Goal: Task Accomplishment & Management: Complete application form

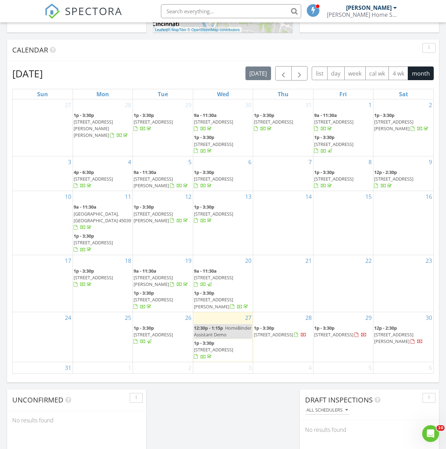
scroll to position [292, 0]
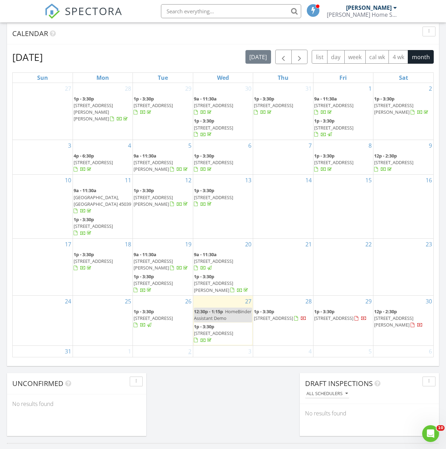
click at [189, 346] on link "2" at bounding box center [190, 351] width 6 height 11
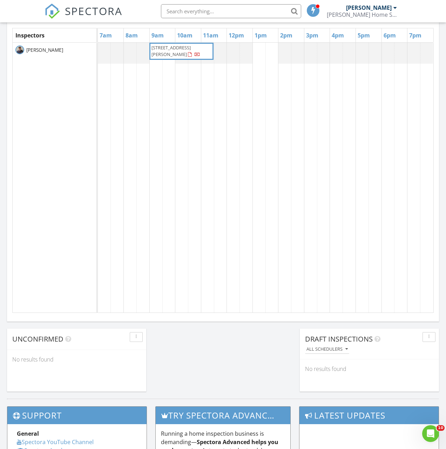
scroll to position [338, 0]
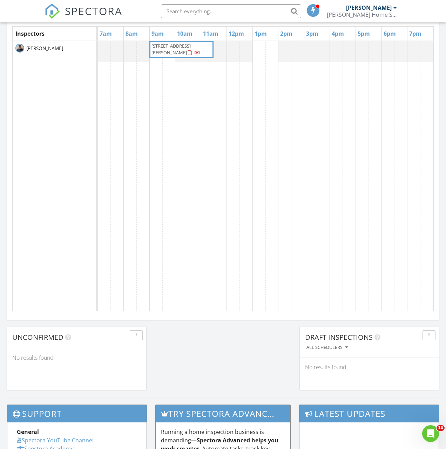
click at [259, 50] on div "3371 Diehl Rd 41, Cincinnati 45211" at bounding box center [265, 176] width 335 height 270
click at [262, 23] on link "Inspection" at bounding box center [258, 17] width 36 height 11
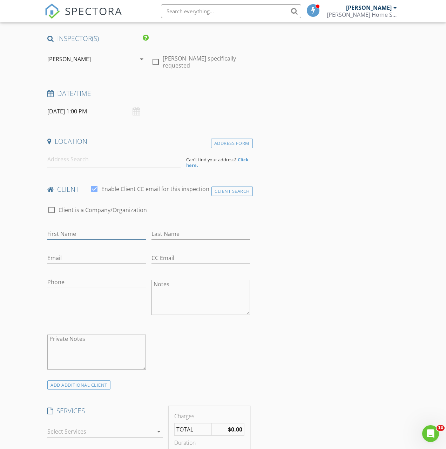
click at [88, 233] on input "First Name" at bounding box center [96, 234] width 98 height 12
type input "[PERSON_NAME]"
type input "[EMAIL_ADDRESS][DOMAIN_NAME]"
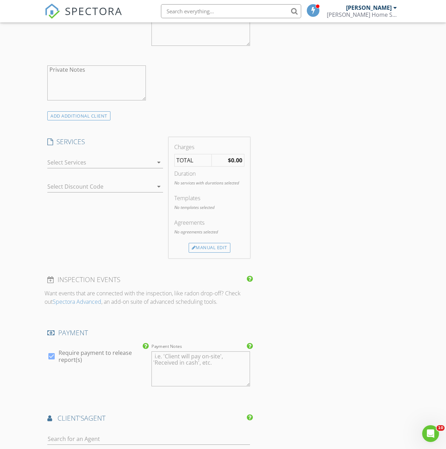
scroll to position [317, 0]
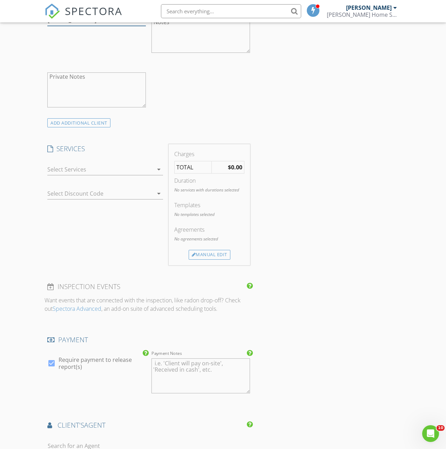
type input "[PHONE_NUMBER]"
click at [98, 168] on div at bounding box center [100, 169] width 106 height 11
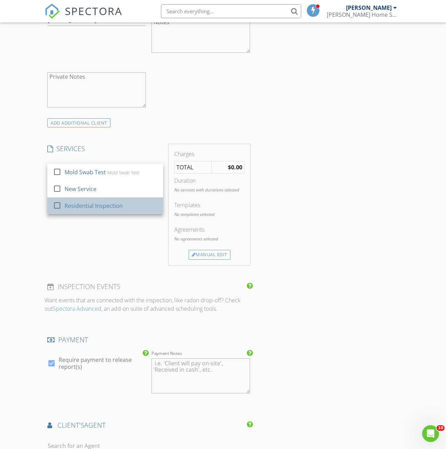
click at [96, 204] on div "Residential Inspection" at bounding box center [93, 206] width 58 height 8
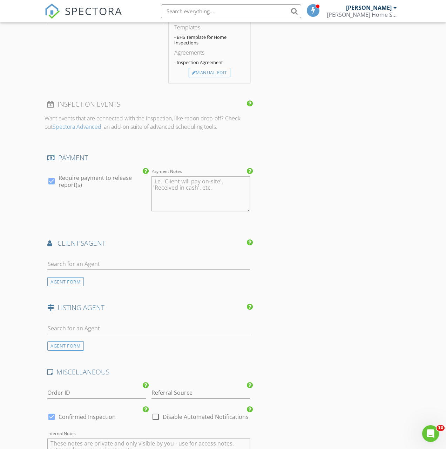
scroll to position [531, 0]
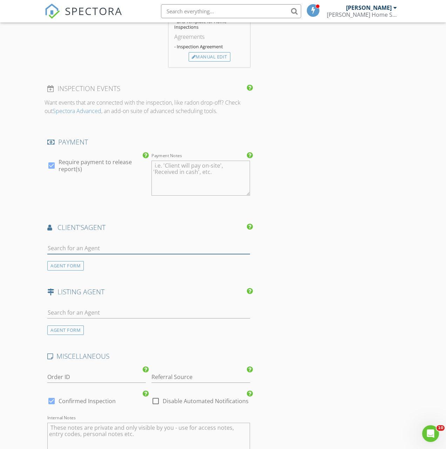
click at [111, 248] on input "text" at bounding box center [148, 249] width 202 height 12
type input "miche"
click at [110, 263] on div "[PERSON_NAME]" at bounding box center [88, 261] width 43 height 8
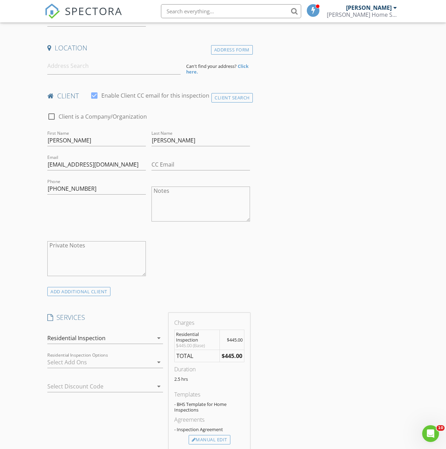
scroll to position [209, 0]
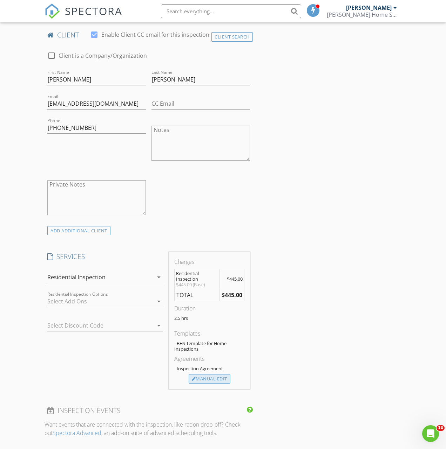
click at [213, 380] on div "Manual Edit" at bounding box center [209, 379] width 42 height 10
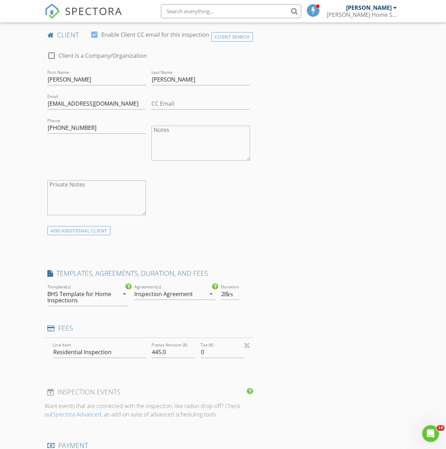
click at [213, 380] on div "Manual Edit" at bounding box center [209, 379] width 42 height 10
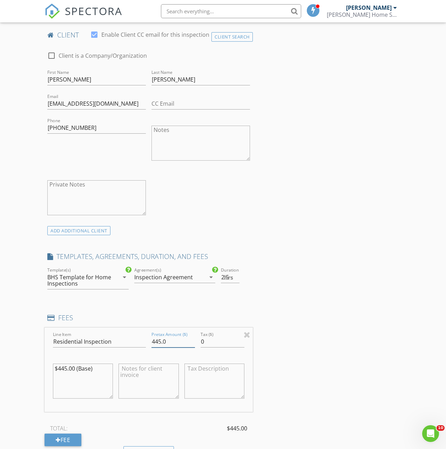
drag, startPoint x: 171, startPoint y: 343, endPoint x: 145, endPoint y: 339, distance: 26.8
click at [144, 339] on div "Line Item Residential Inspection Pretax Amount ($) 445.0 Tax ($) 0 $445.00 (Bas…" at bounding box center [148, 370] width 208 height 84
type input "395"
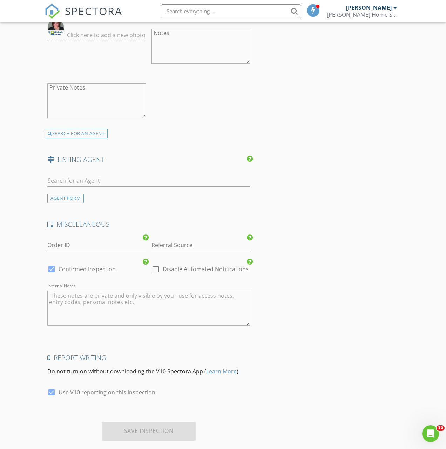
scroll to position [903, 0]
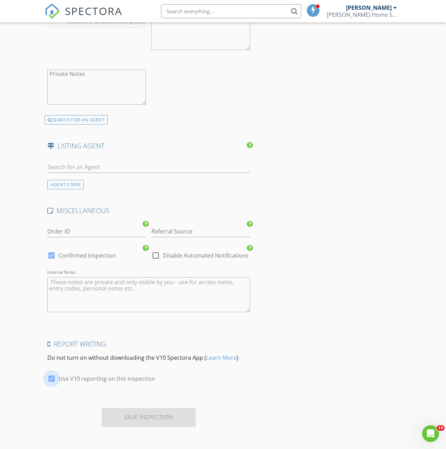
drag, startPoint x: 51, startPoint y: 378, endPoint x: 67, endPoint y: 378, distance: 16.5
click at [51, 378] on div at bounding box center [52, 379] width 12 height 12
checkbox input "false"
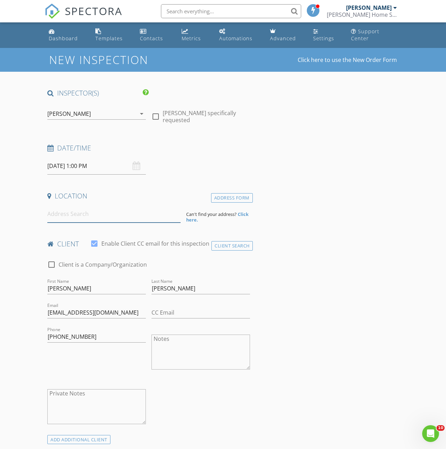
click at [113, 216] on input at bounding box center [113, 214] width 133 height 17
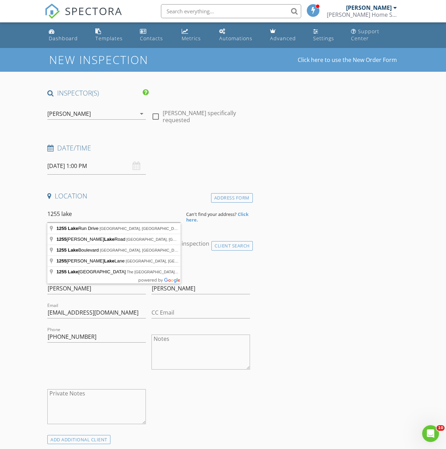
type input "1255 Lake Run Drive, Lebanon, OH, USA"
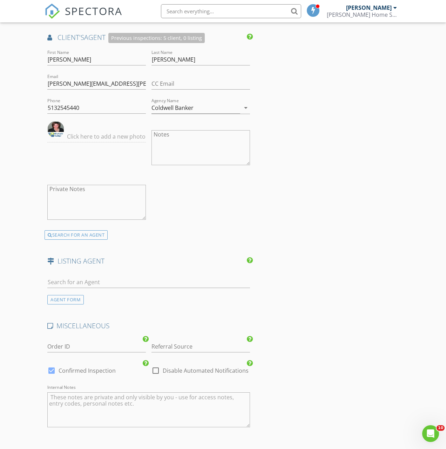
scroll to position [1053, 0]
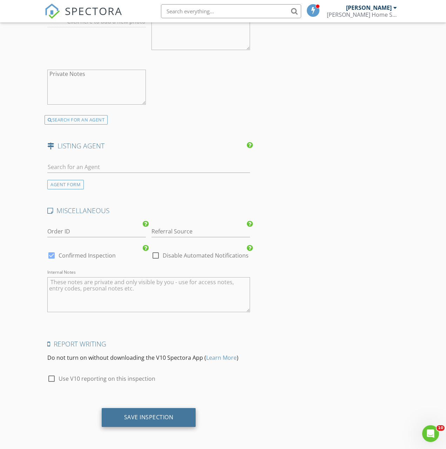
click at [179, 414] on div "Save Inspection" at bounding box center [149, 417] width 94 height 19
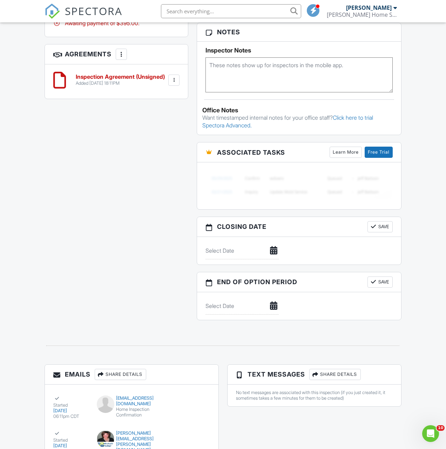
scroll to position [574, 0]
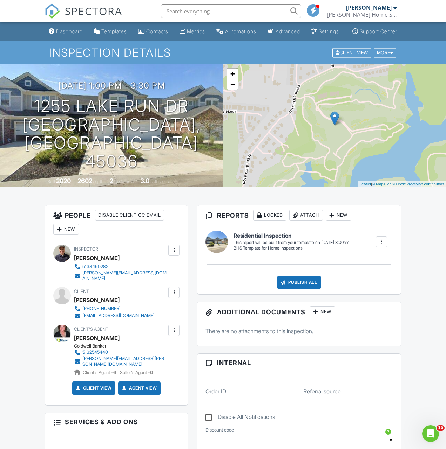
click at [65, 34] on div "Dashboard" at bounding box center [69, 31] width 27 height 6
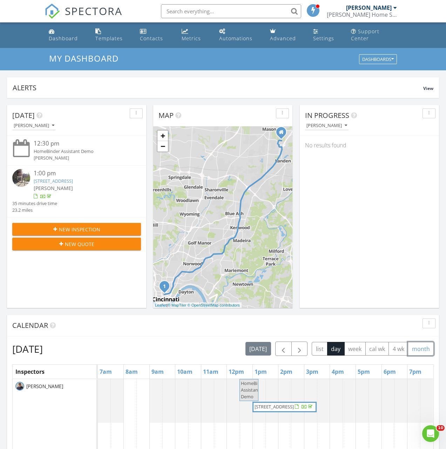
click at [423, 352] on button "month" at bounding box center [420, 349] width 26 height 14
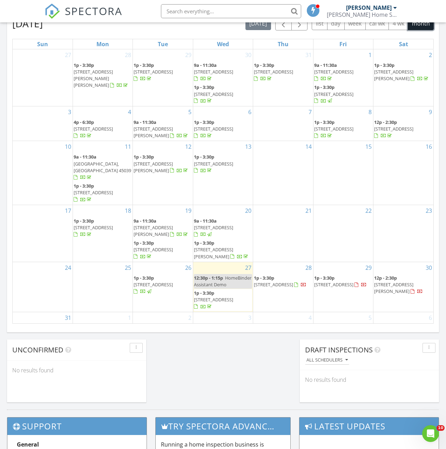
scroll to position [5, 0]
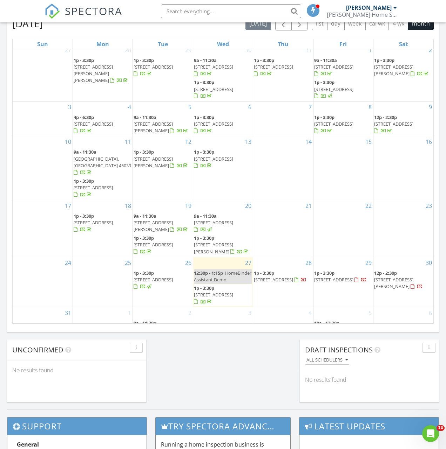
click at [221, 11] on input "text" at bounding box center [231, 11] width 140 height 14
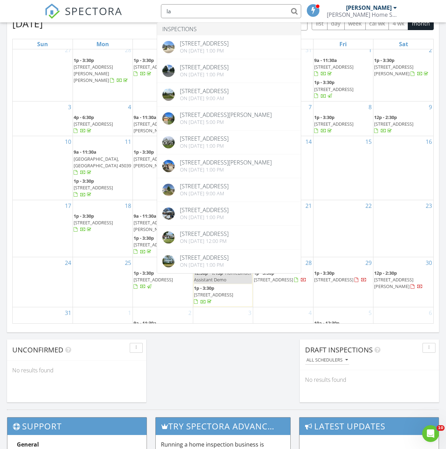
type input "l"
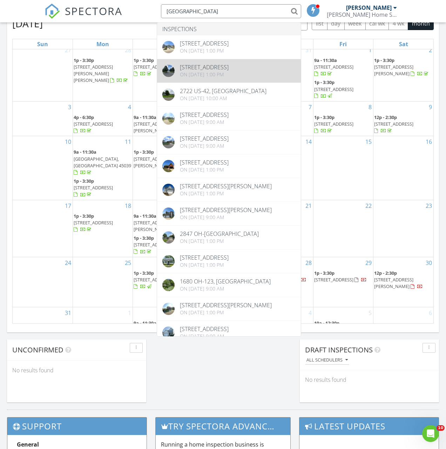
type input "lebanon"
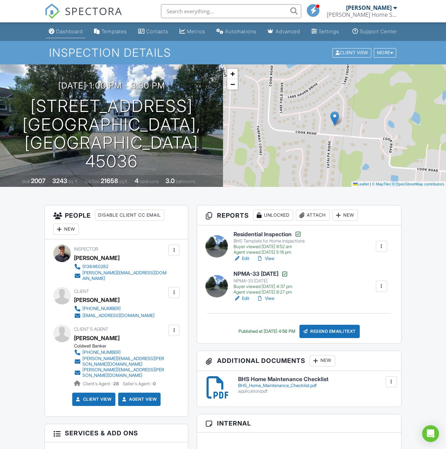
click at [69, 34] on div "Dashboard" at bounding box center [69, 31] width 27 height 6
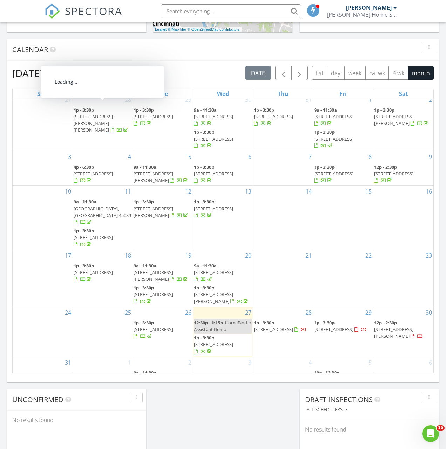
scroll to position [278, 0]
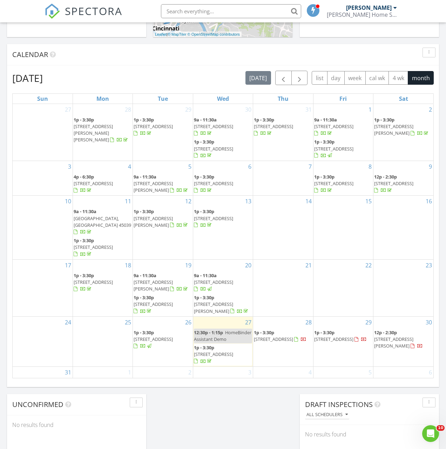
scroll to position [5, 0]
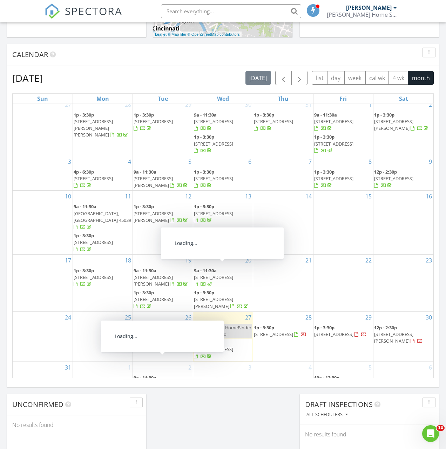
click at [165, 404] on span "[STREET_ADDRESS]" at bounding box center [152, 407] width 39 height 6
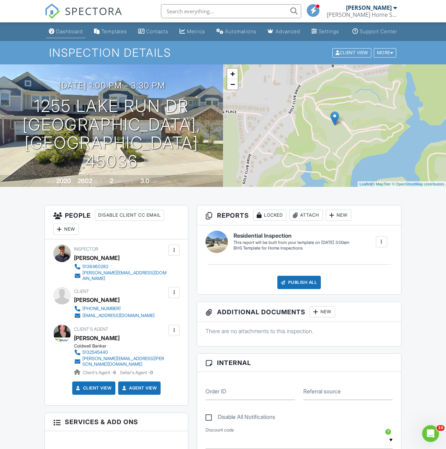
click at [65, 34] on link "Dashboard" at bounding box center [66, 31] width 40 height 13
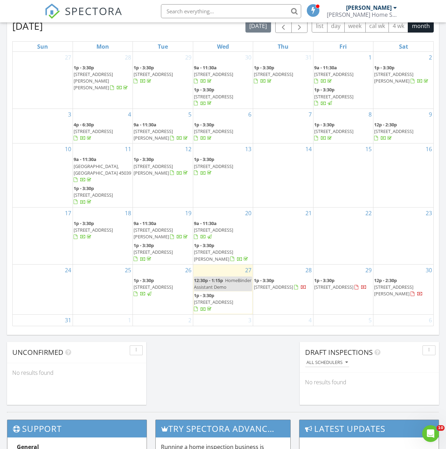
scroll to position [295, 0]
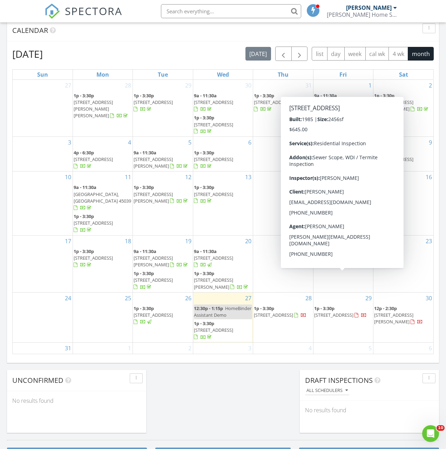
click at [324, 312] on span "1548 Sharjoy Ct, Cincinnati 45230" at bounding box center [333, 315] width 39 height 6
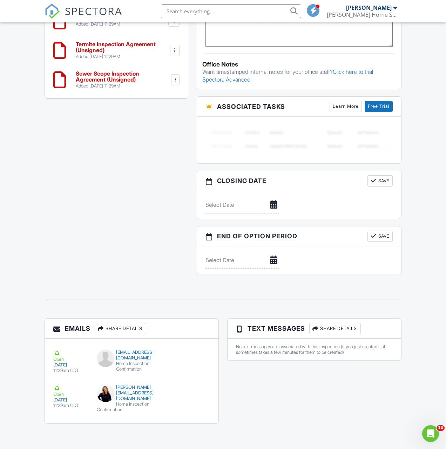
click at [47, 9] on img at bounding box center [51, 11] width 15 height 15
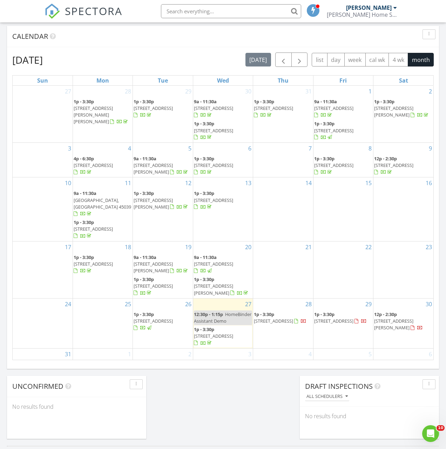
scroll to position [251, 0]
